Goal: Task Accomplishment & Management: Manage account settings

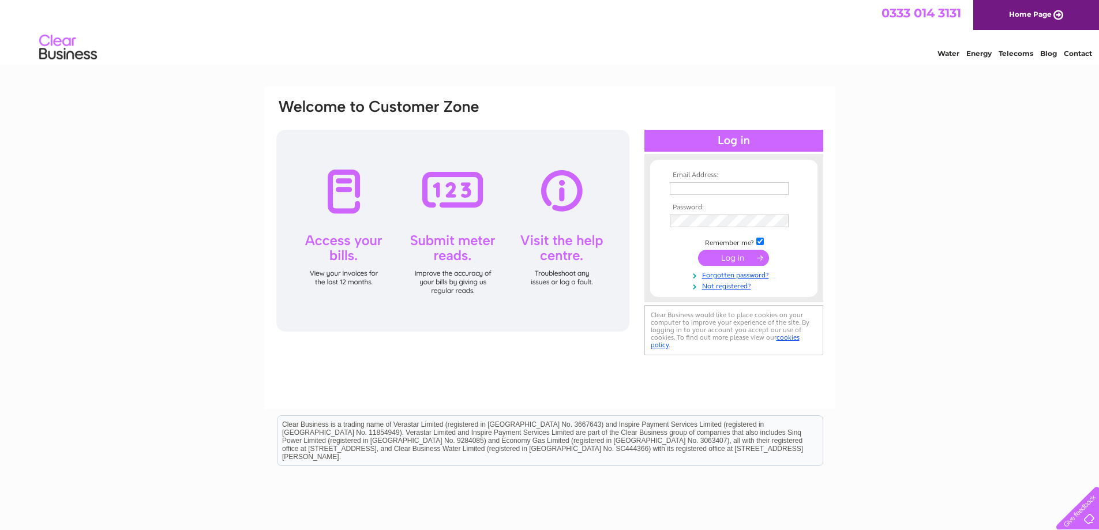
click at [700, 189] on input "text" at bounding box center [729, 188] width 119 height 13
type input "admin@keswalls.co.uk"
click at [725, 262] on input "submit" at bounding box center [733, 259] width 71 height 16
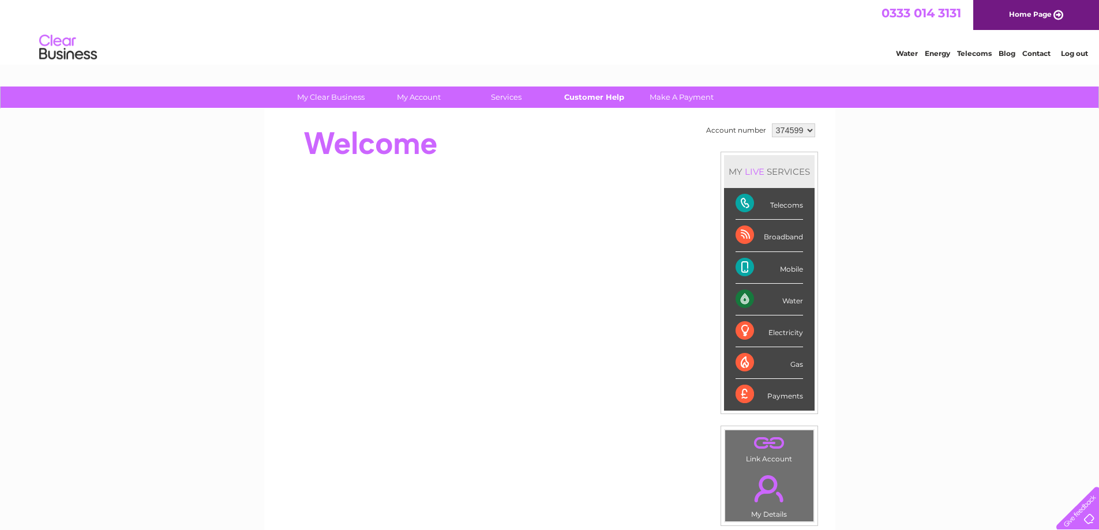
click at [595, 98] on link "Customer Help" at bounding box center [593, 97] width 95 height 21
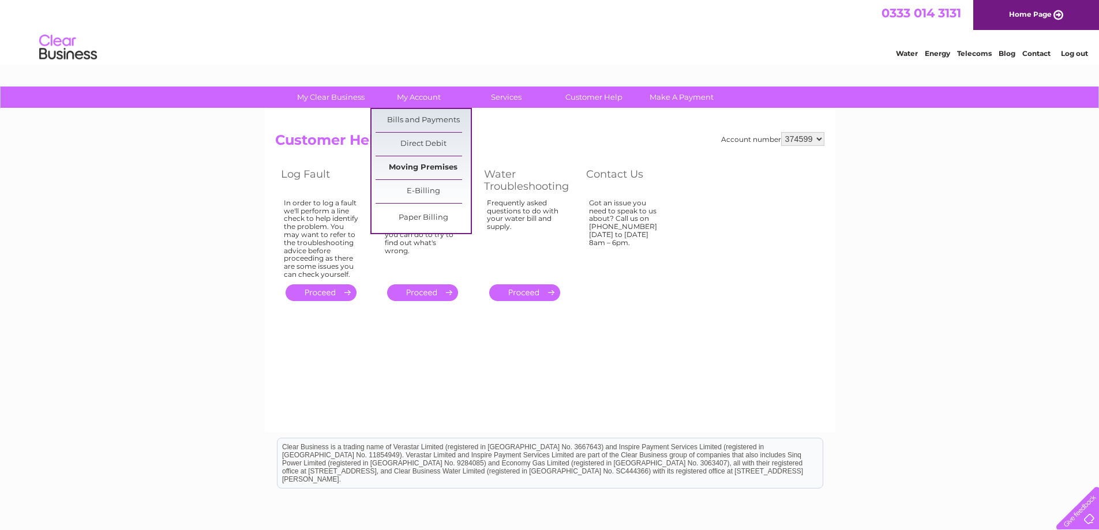
click at [433, 167] on link "Moving Premises" at bounding box center [423, 167] width 95 height 23
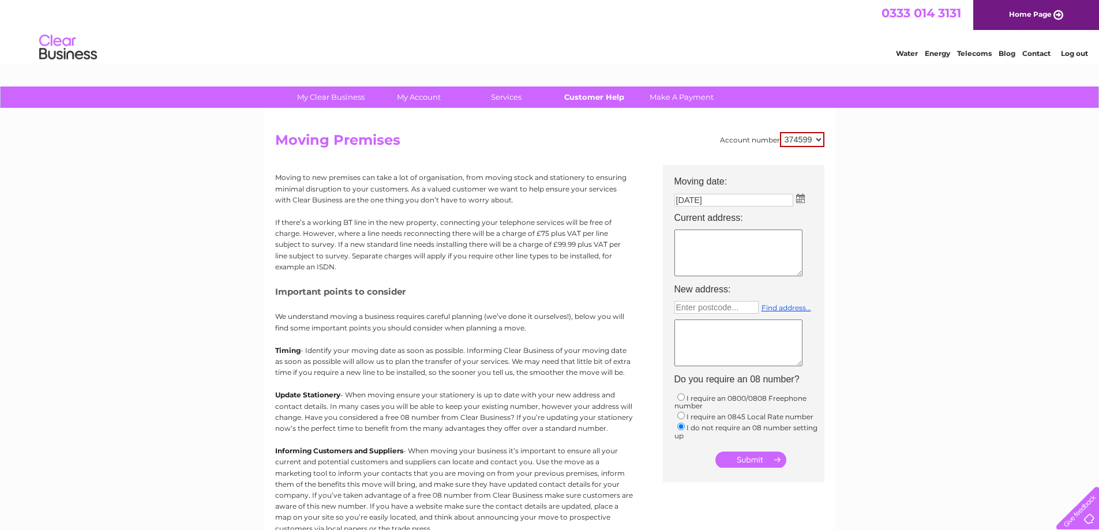
click at [603, 96] on link "Customer Help" at bounding box center [593, 97] width 95 height 21
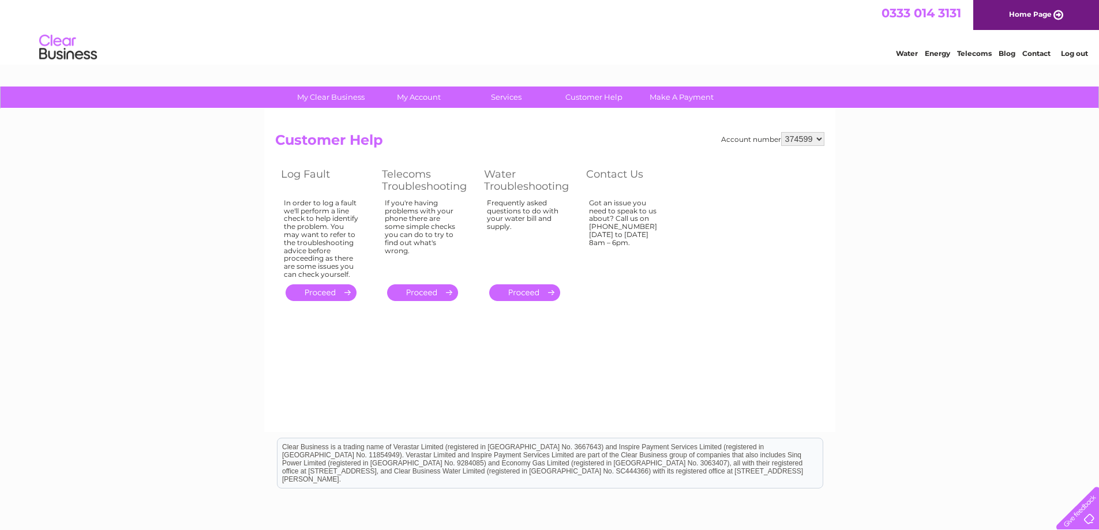
click at [818, 140] on select "374599" at bounding box center [802, 139] width 43 height 14
click at [452, 291] on link "." at bounding box center [422, 292] width 71 height 17
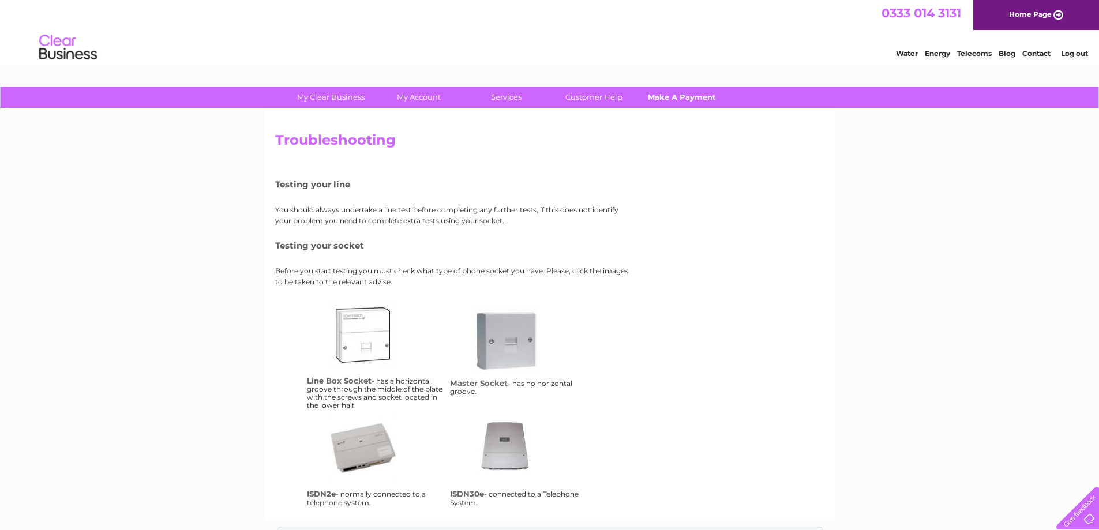
click at [673, 98] on link "Make A Payment" at bounding box center [681, 97] width 95 height 21
click at [1035, 54] on link "Contact" at bounding box center [1036, 53] width 28 height 9
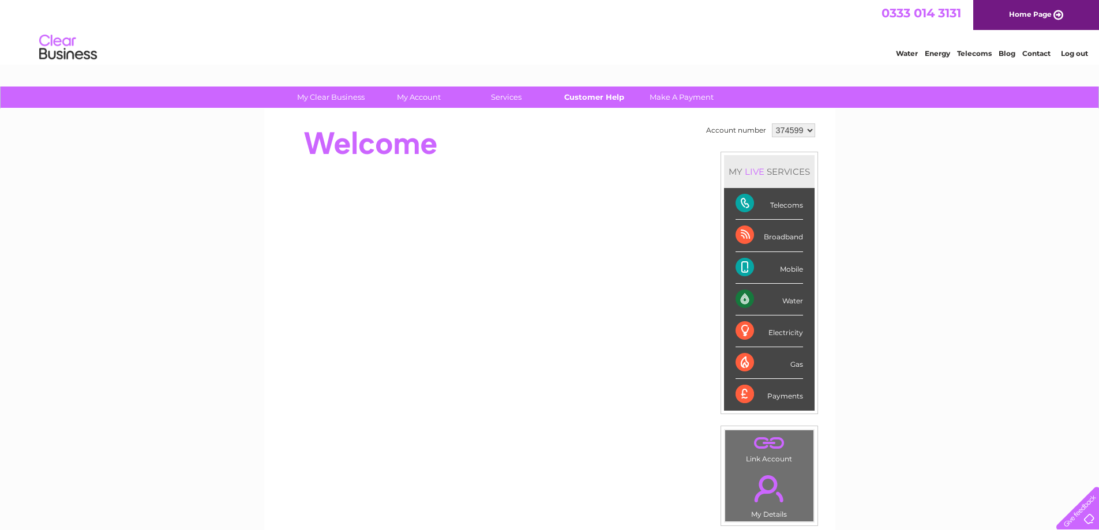
click at [584, 98] on link "Customer Help" at bounding box center [593, 97] width 95 height 21
click at [1089, 519] on div at bounding box center [1075, 505] width 47 height 47
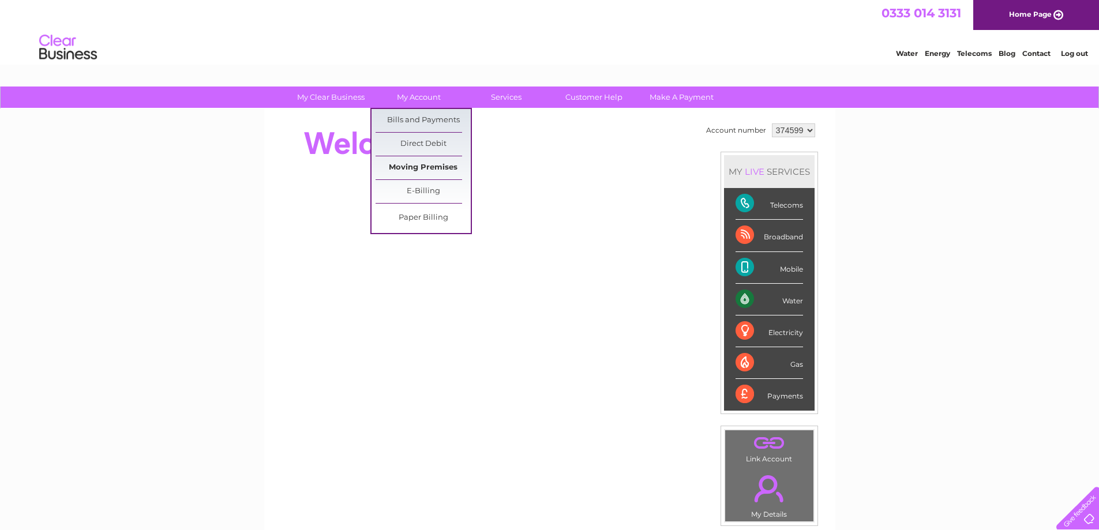
click at [429, 168] on link "Moving Premises" at bounding box center [423, 167] width 95 height 23
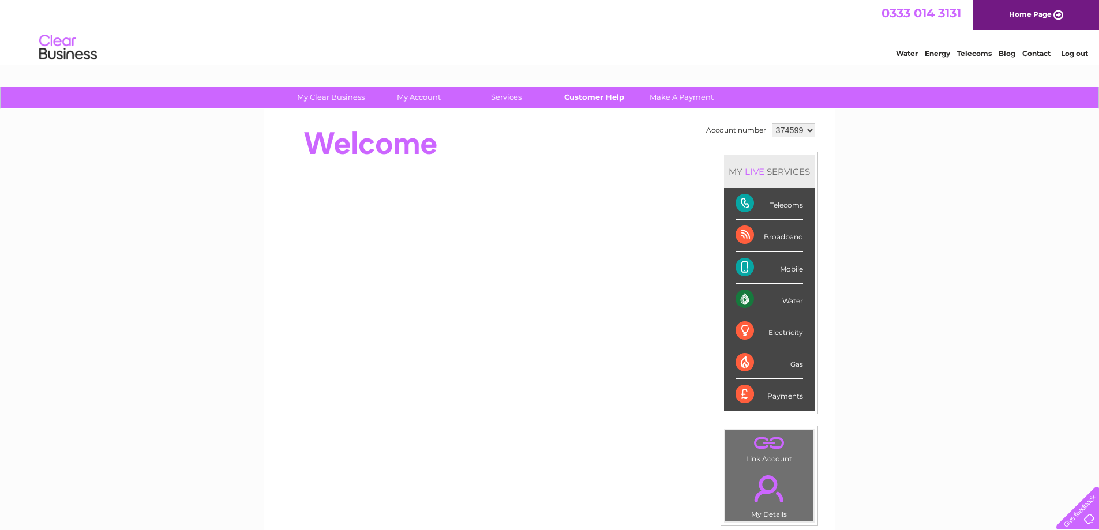
click at [616, 99] on link "Customer Help" at bounding box center [593, 97] width 95 height 21
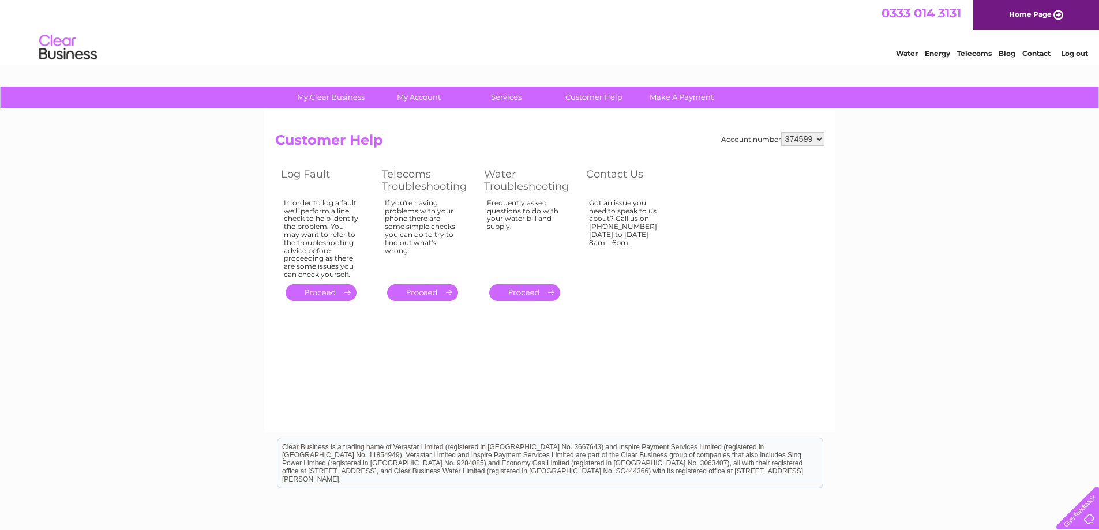
click at [1090, 520] on div at bounding box center [1075, 505] width 47 height 47
click at [216, 195] on div "My Clear Business Login Details My Details My Preferences Link Account My Accou…" at bounding box center [549, 358] width 1099 height 543
click at [1069, 52] on link "Log out" at bounding box center [1074, 53] width 27 height 9
